Goal: Use online tool/utility: Utilize a website feature to perform a specific function

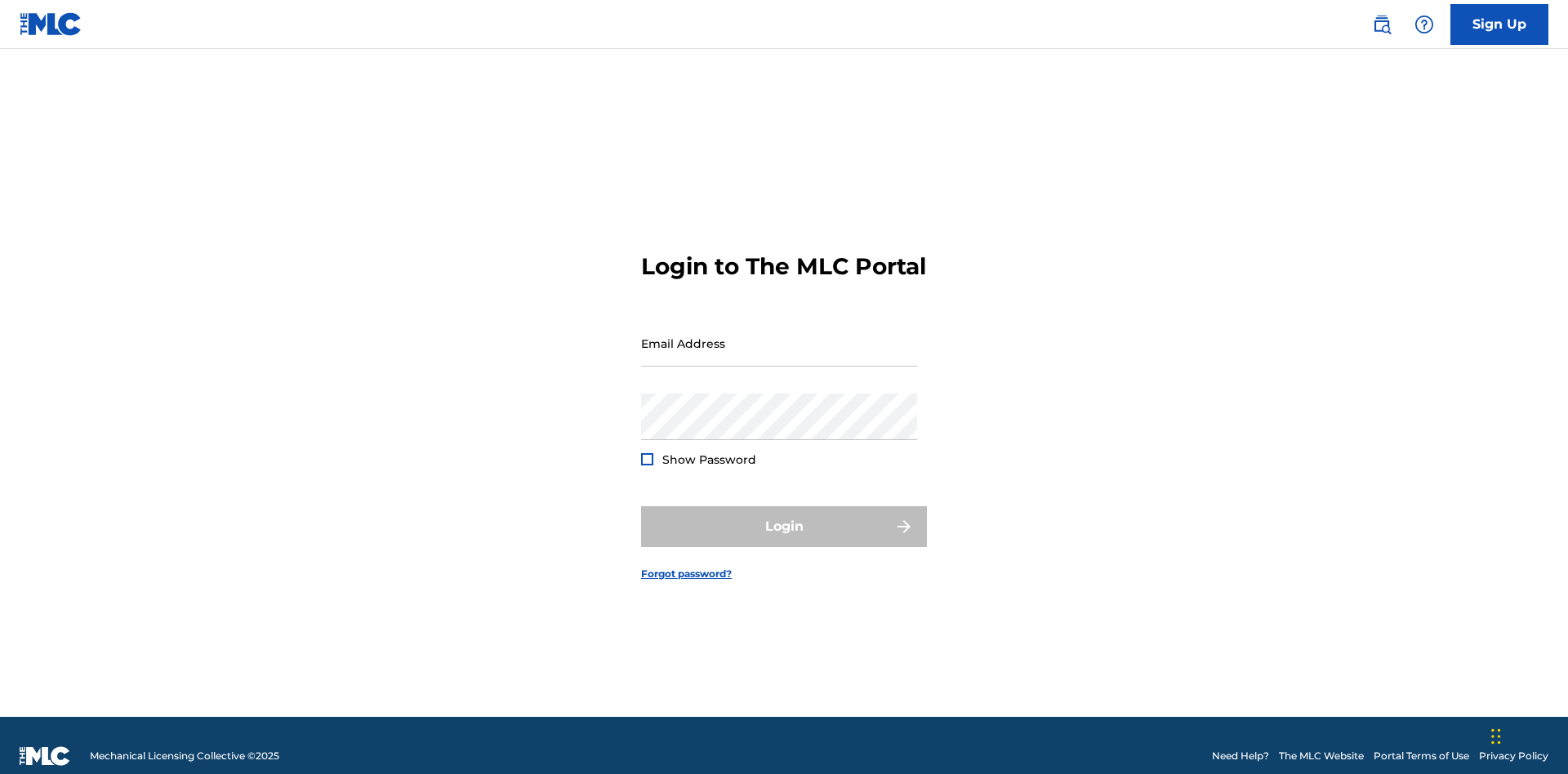
scroll to position [22, 0]
click at [779, 336] on input "Email Address" at bounding box center [778, 343] width 276 height 47
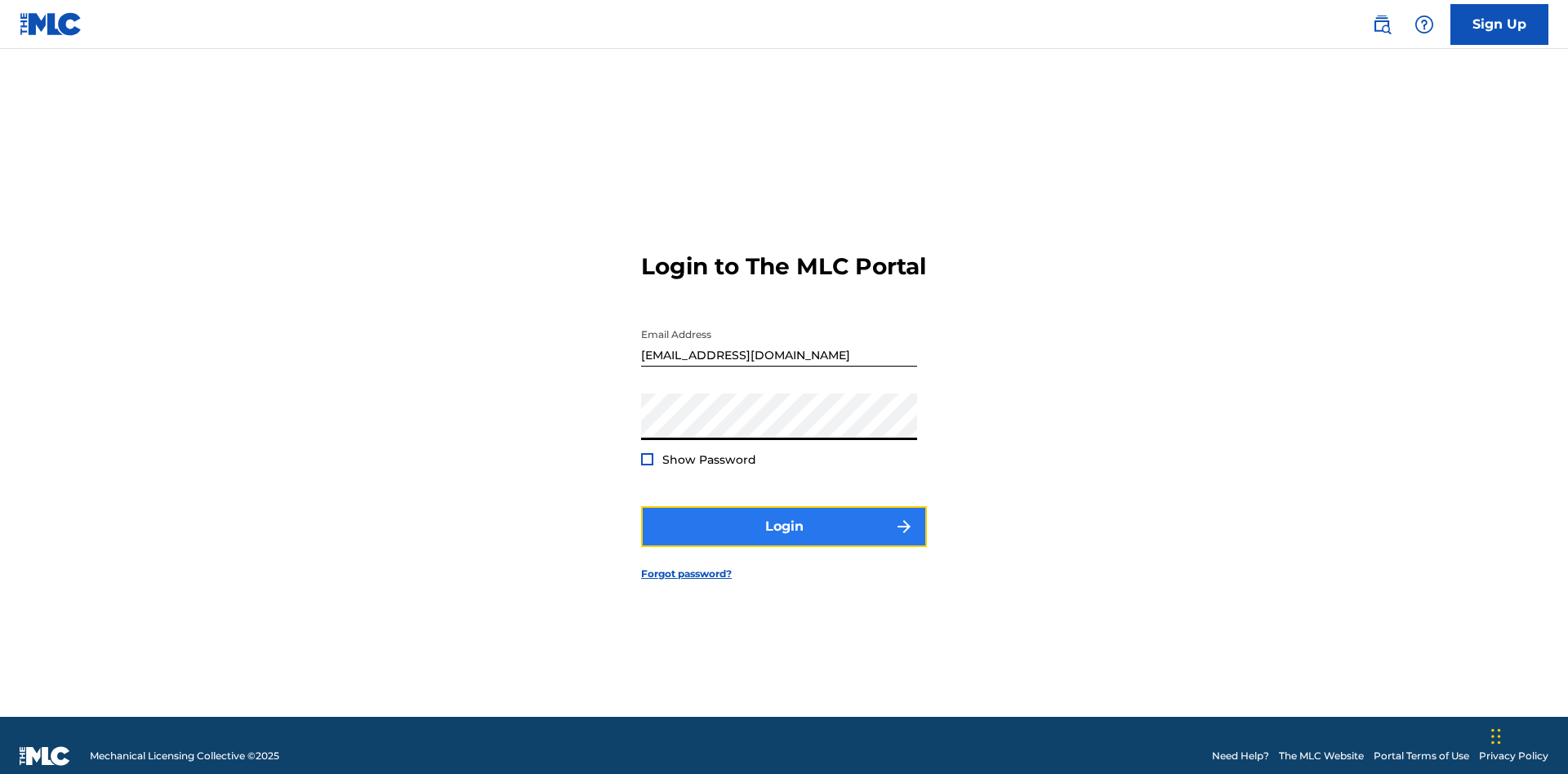
click at [784, 520] on button "Login" at bounding box center [783, 527] width 286 height 41
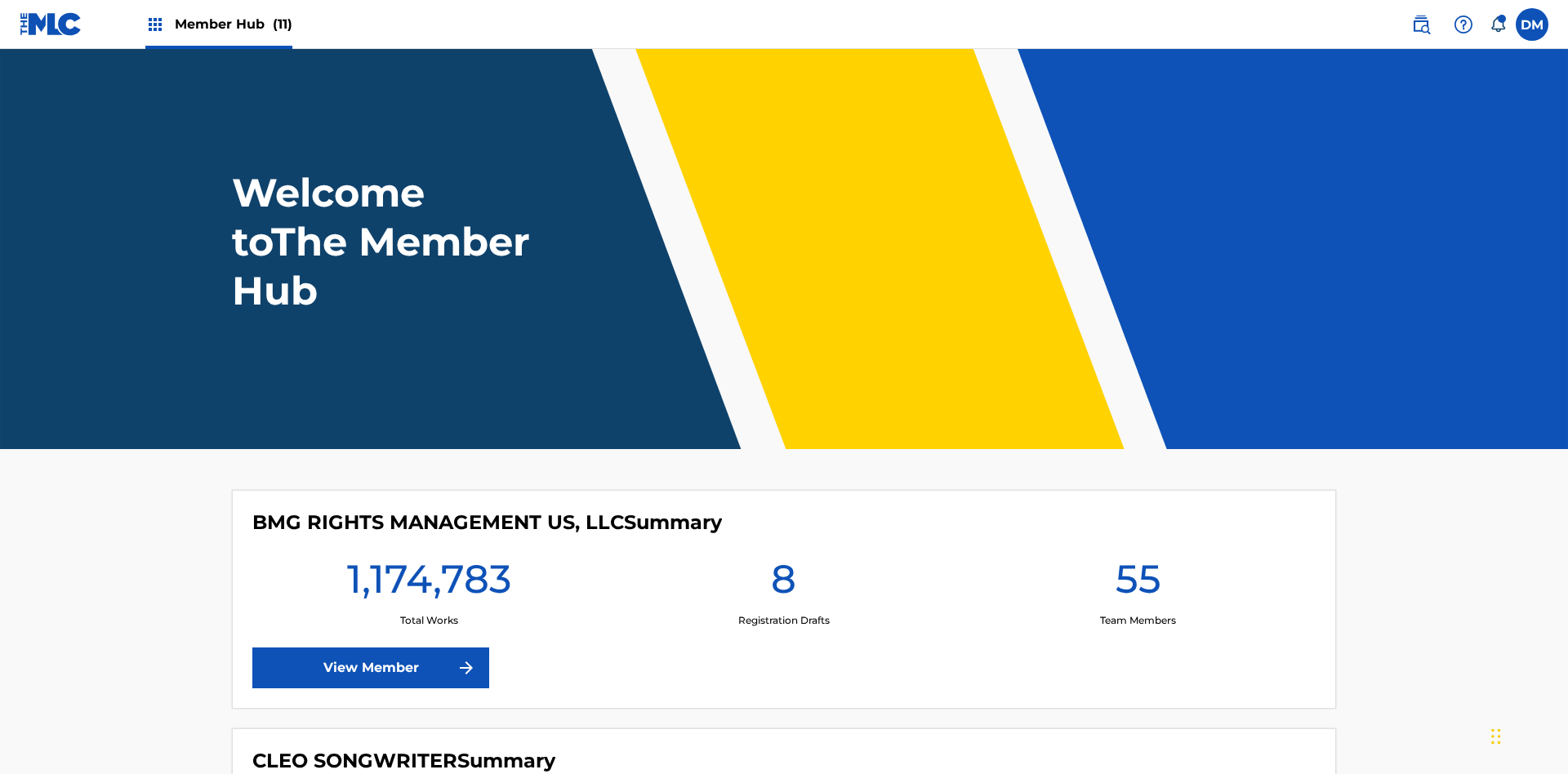
click at [233, 23] on span "Member Hub (11)" at bounding box center [233, 24] width 117 height 19
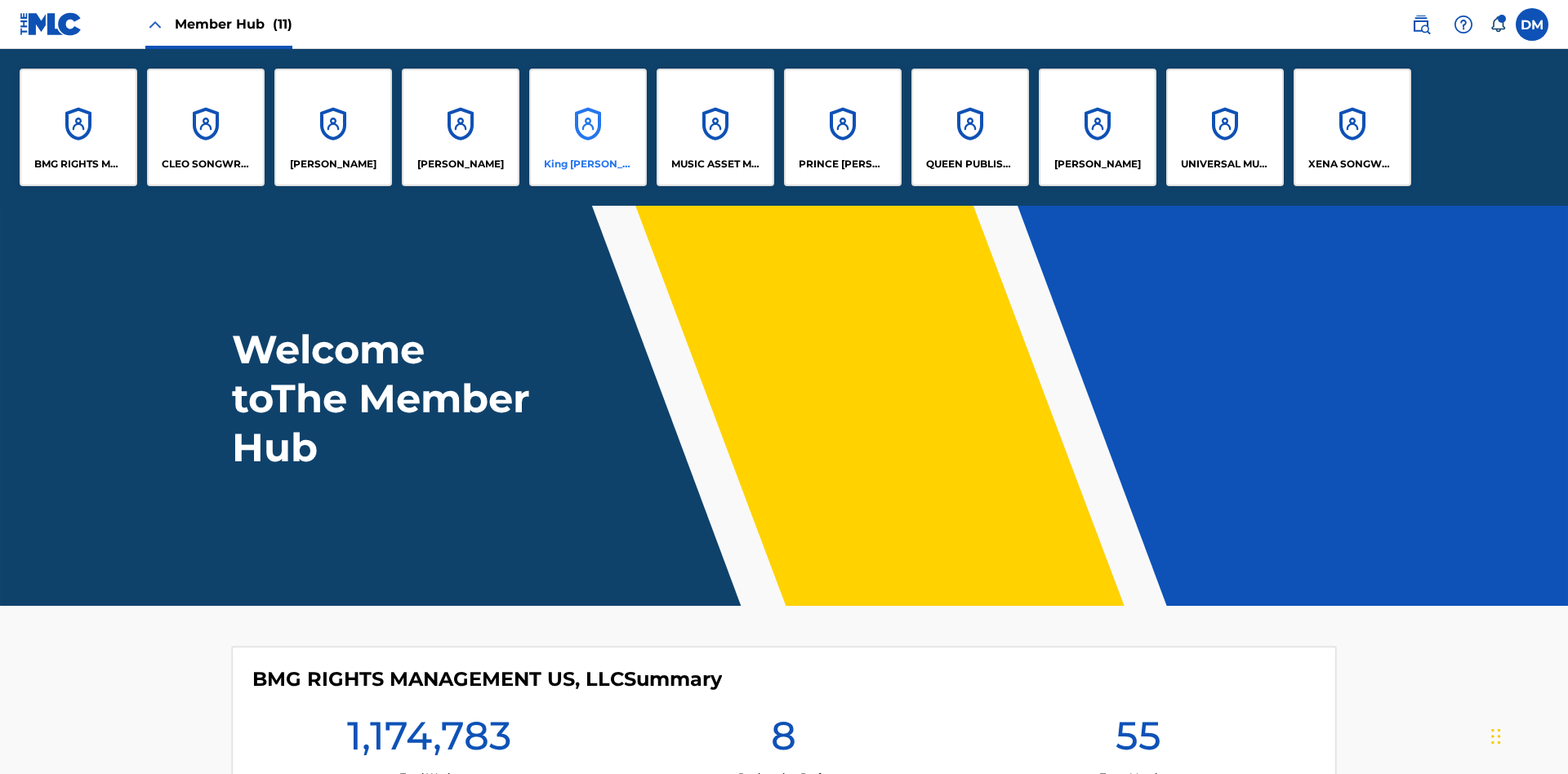
click at [587, 164] on p "King McTesterson" at bounding box center [588, 164] width 89 height 15
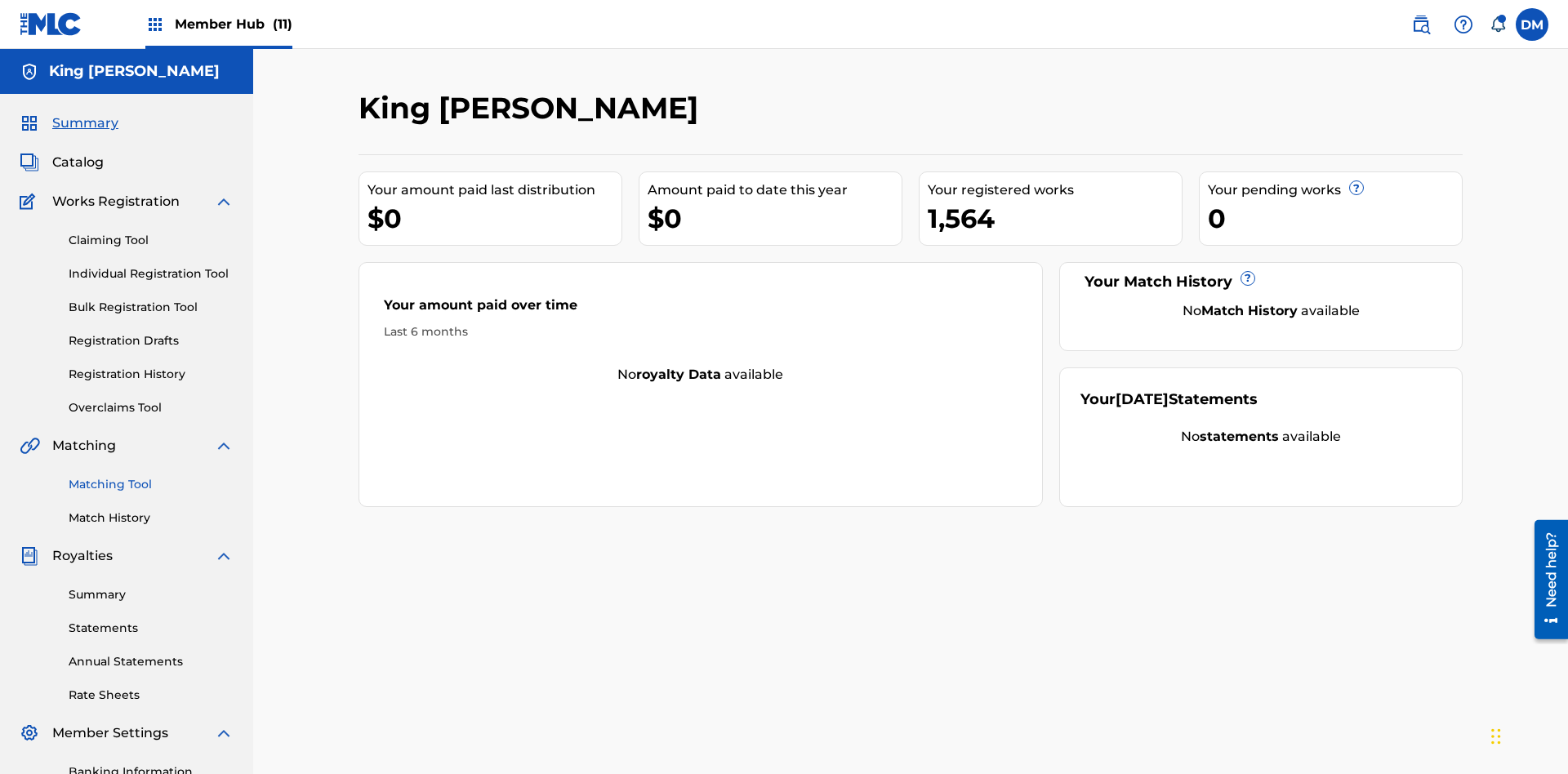
click at [151, 477] on link "Matching Tool" at bounding box center [151, 485] width 165 height 17
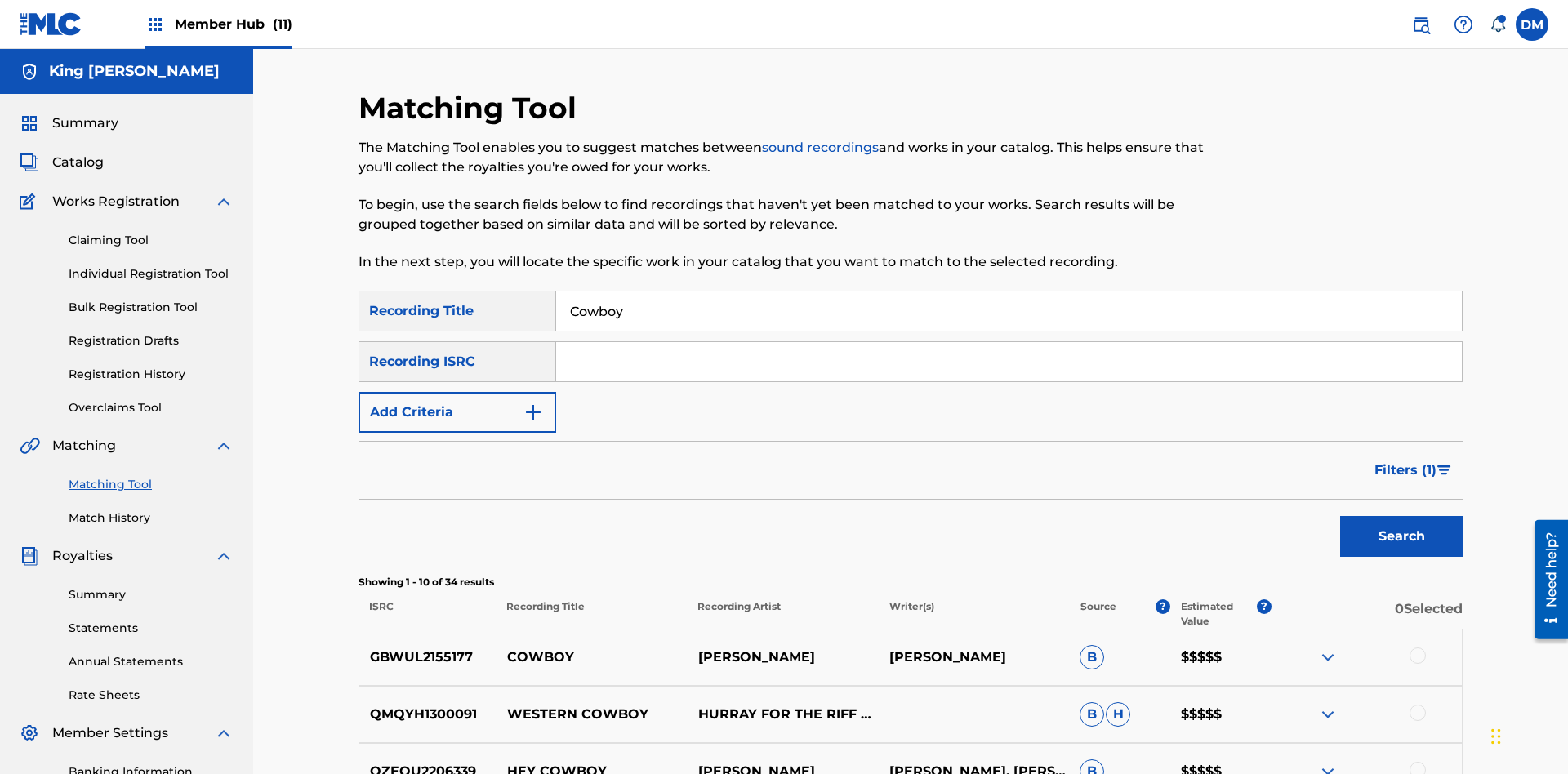
click at [1008, 292] on input "Cowboy" at bounding box center [1009, 311] width 906 height 39
click at [1008, 292] on input "Search Form" at bounding box center [1009, 311] width 906 height 39
type input "Hocus Pocus"
click at [1405, 461] on span "Filters ( 1 )" at bounding box center [1405, 470] width 62 height 20
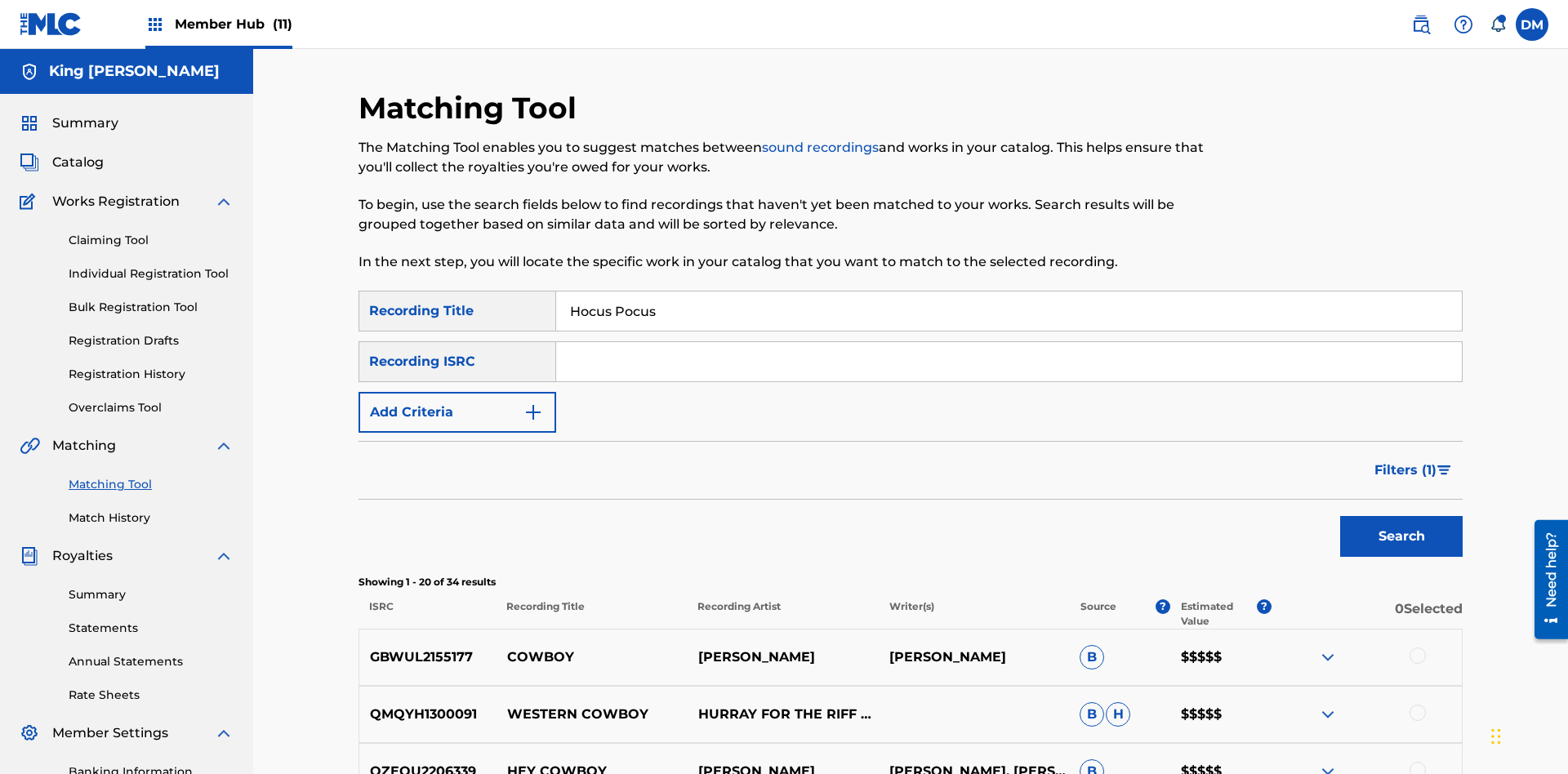
click at [0, 0] on input "Search Form" at bounding box center [0, 0] width 0 height 0
click at [0, 0] on button "Apply Filters" at bounding box center [0, 0] width 0 height 0
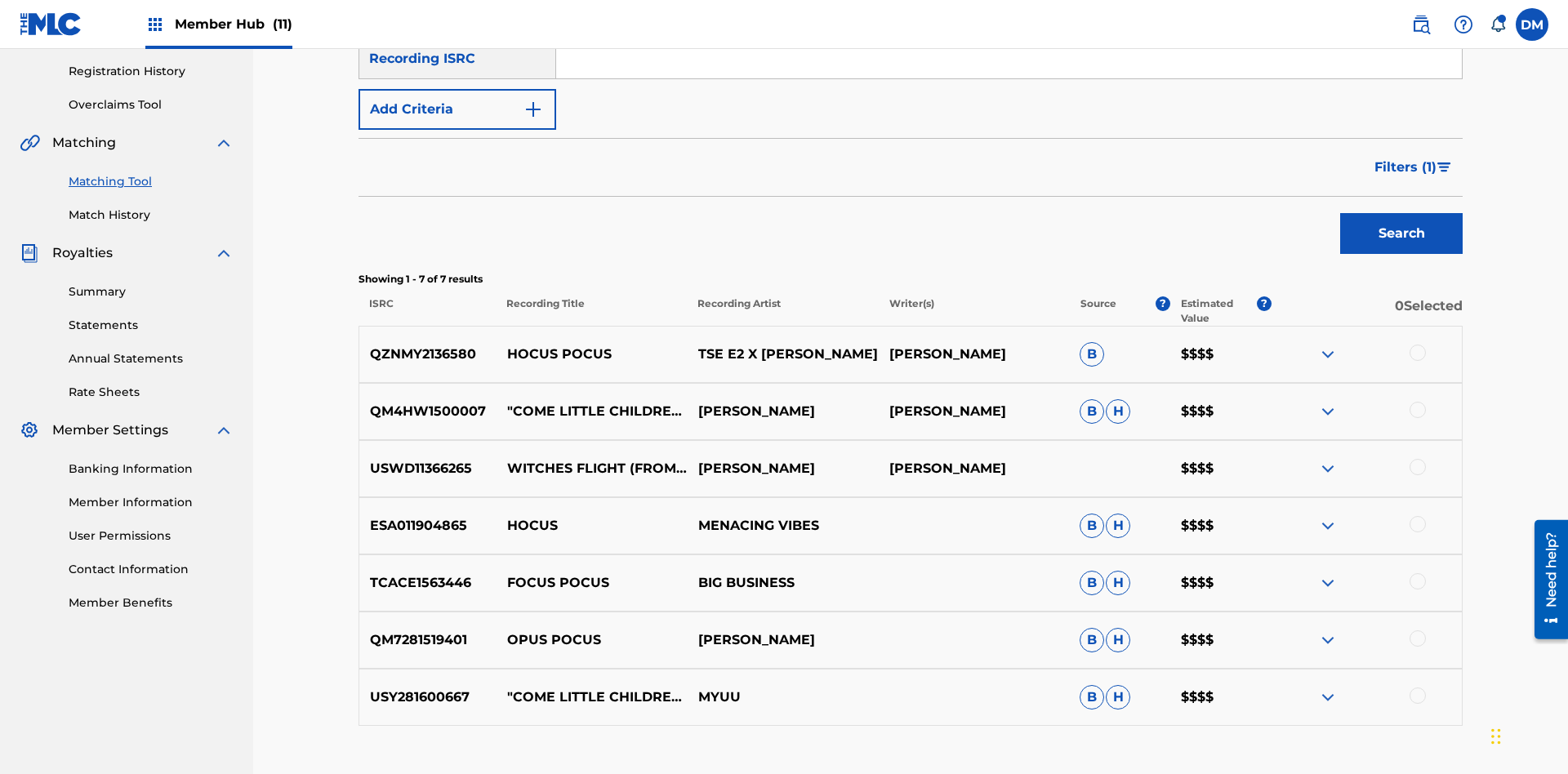
click at [1008, 28] on input "Hocus Pocus" at bounding box center [1009, 8] width 906 height 39
click at [1008, 28] on input "Search Form" at bounding box center [1009, 8] width 906 height 39
type input "Milenko"
click at [1405, 158] on span "Filters ( 1 )" at bounding box center [1405, 167] width 62 height 20
click at [0, 0] on input "Search Form" at bounding box center [0, 0] width 0 height 0
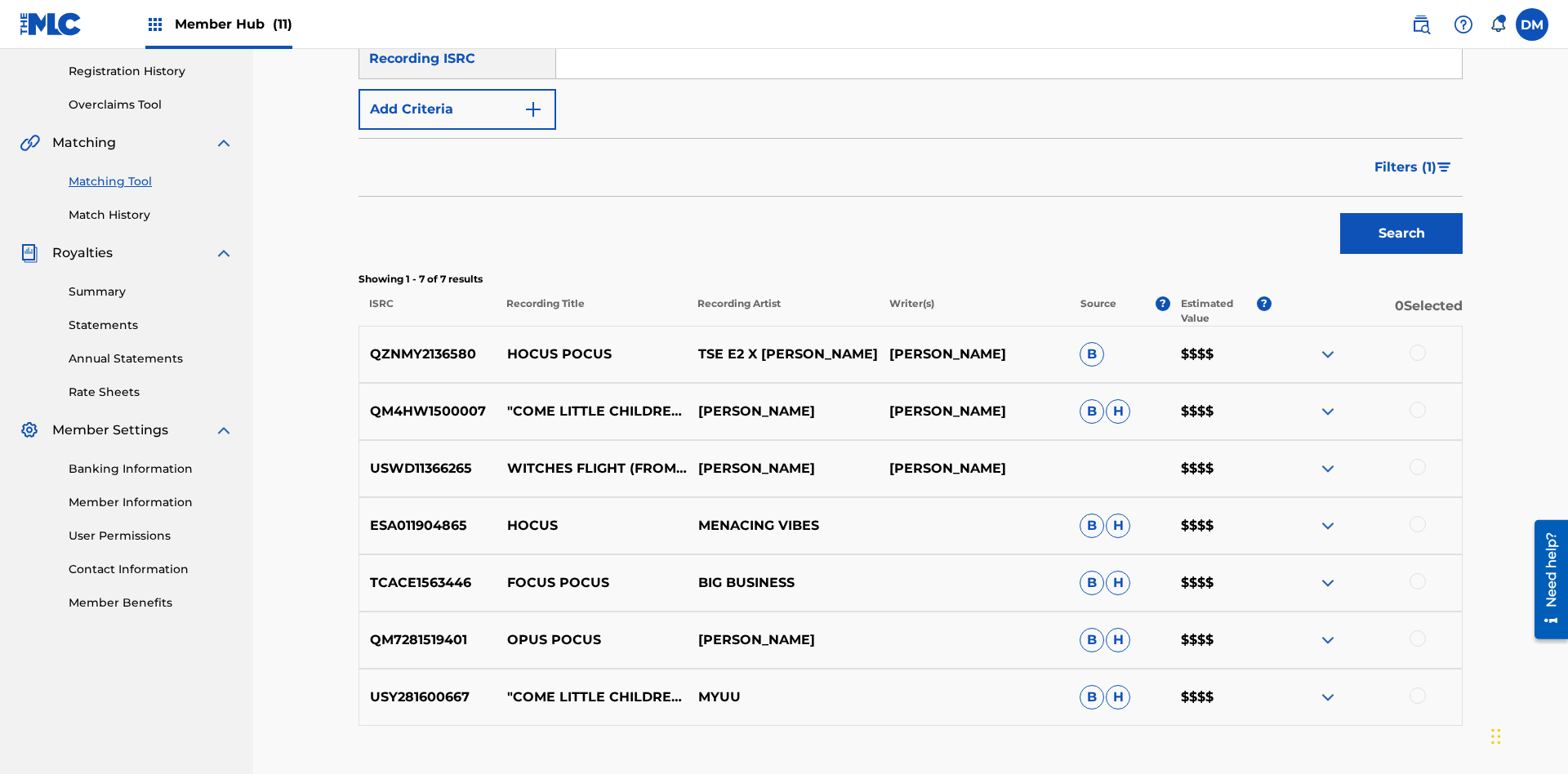
click at [0, 0] on button "Apply Filters" at bounding box center [0, 0] width 0 height 0
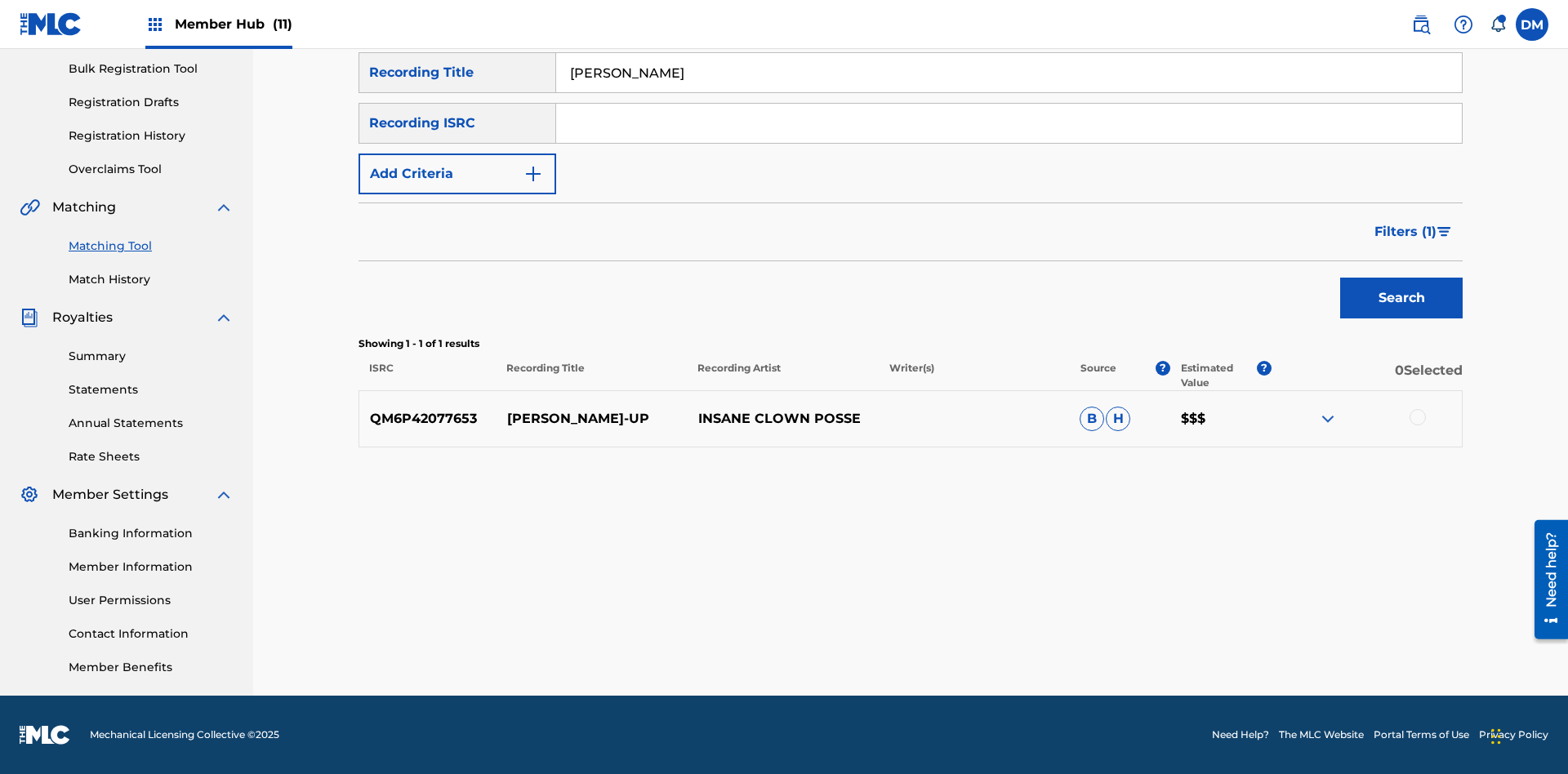
click at [1008, 92] on input "Milenko" at bounding box center [1009, 73] width 906 height 39
click at [1008, 92] on input "Search Form" at bounding box center [1009, 73] width 906 height 39
type input "Milenko"
click at [1405, 232] on span "Filters ( 1 )" at bounding box center [1405, 232] width 62 height 20
click at [0, 0] on input "Search Form" at bounding box center [0, 0] width 0 height 0
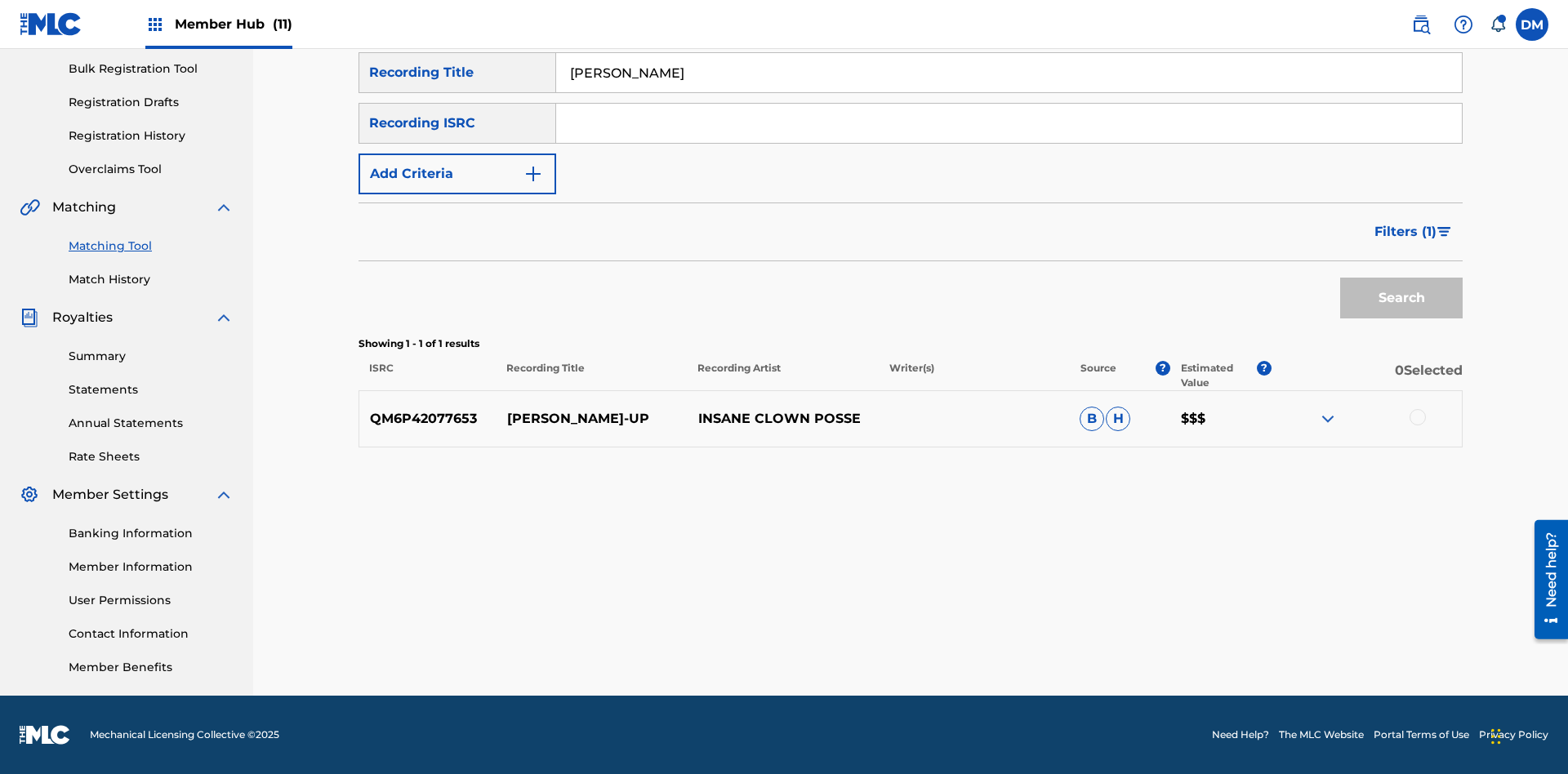
click at [0, 0] on button "Apply Filters" at bounding box center [0, 0] width 0 height 0
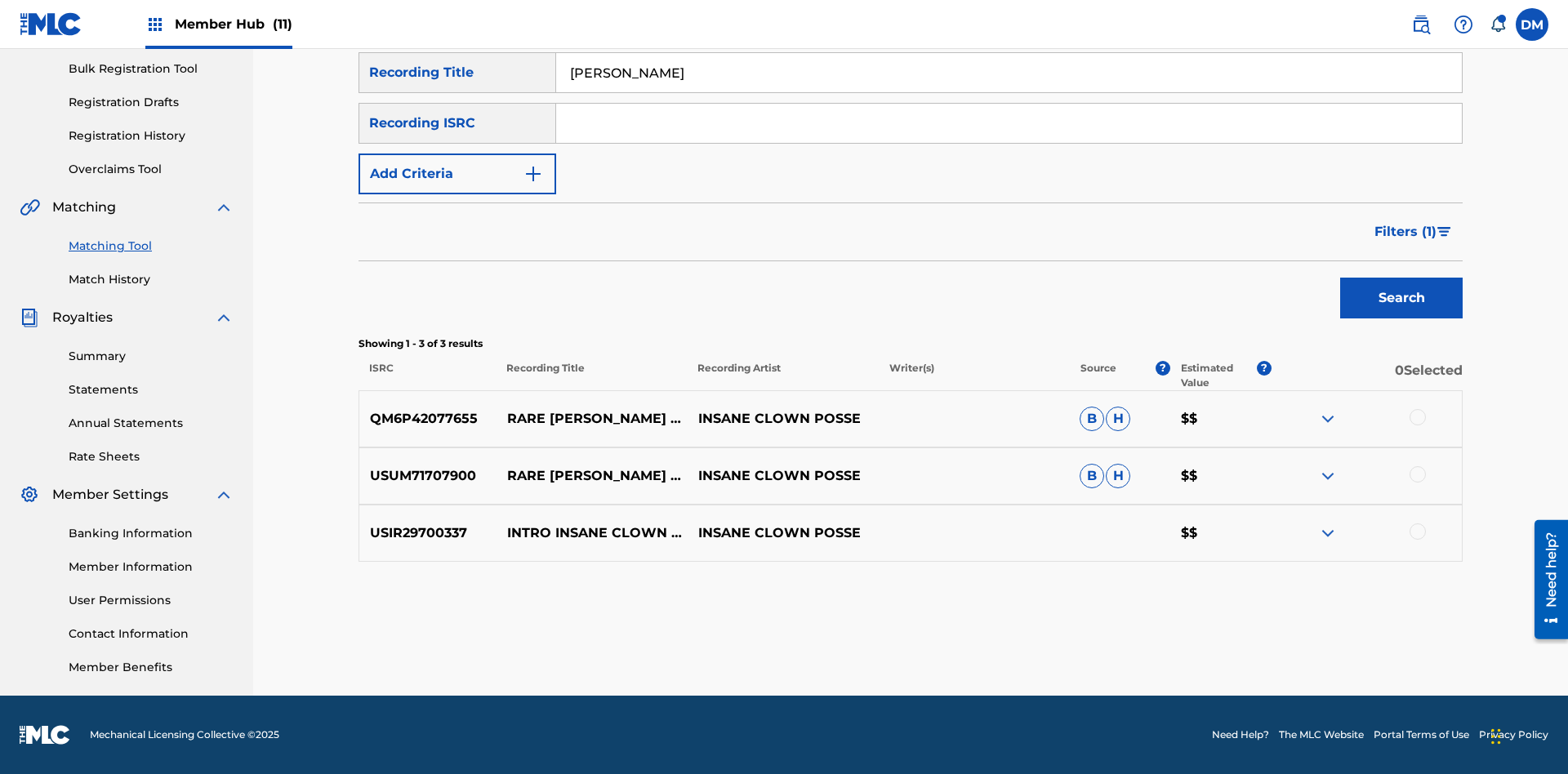
click at [1008, 92] on input "Milenko" at bounding box center [1009, 73] width 906 height 39
click at [1008, 92] on input "Search Form" at bounding box center [1009, 73] width 906 height 39
type input "Milenko"
click at [1405, 232] on span "Filters ( 1 )" at bounding box center [1405, 232] width 62 height 20
click at [0, 0] on input "Search Form" at bounding box center [0, 0] width 0 height 0
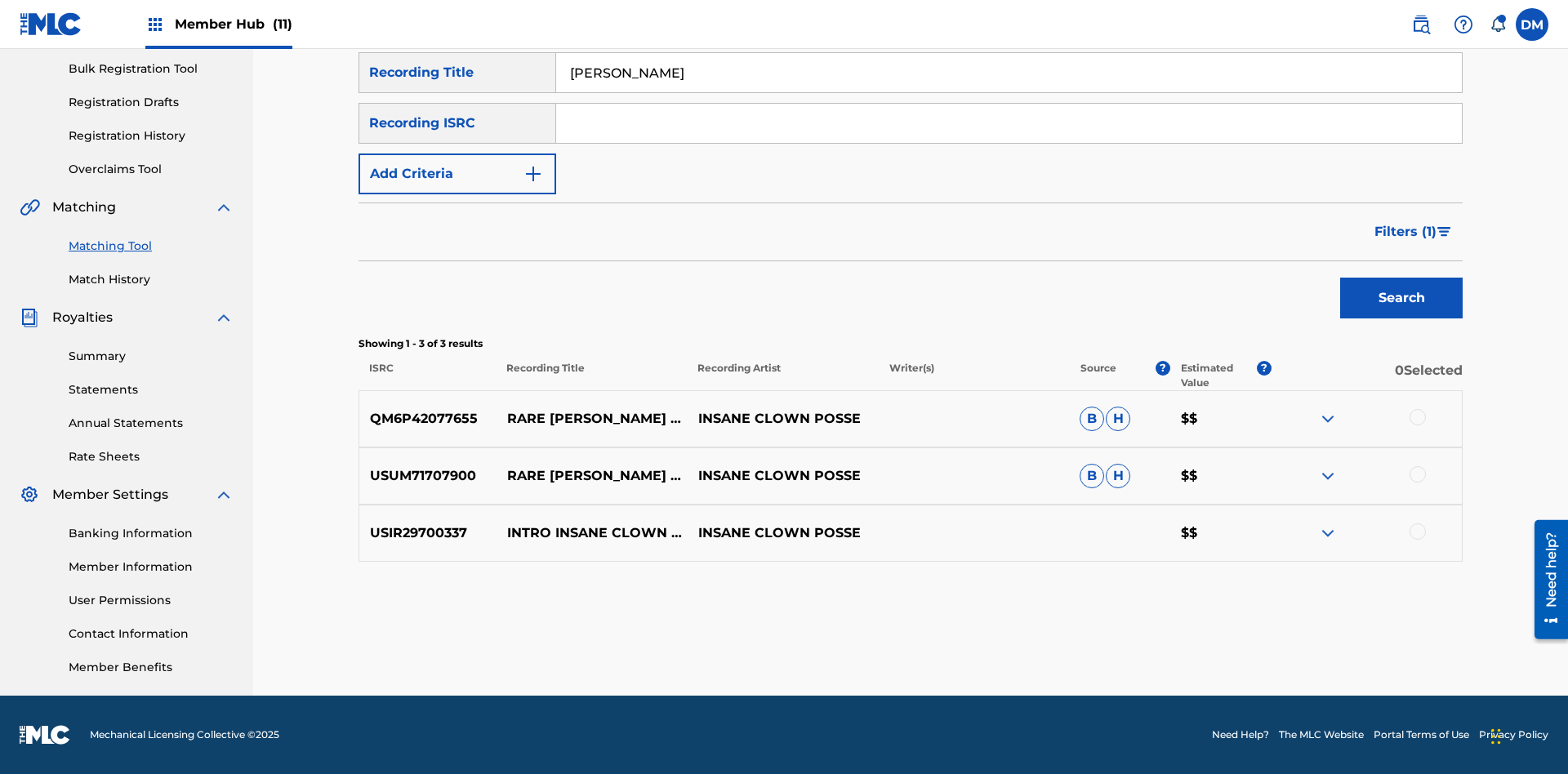
click at [0, 0] on button "Apply Filters" at bounding box center [0, 0] width 0 height 0
